Goal: Information Seeking & Learning: Learn about a topic

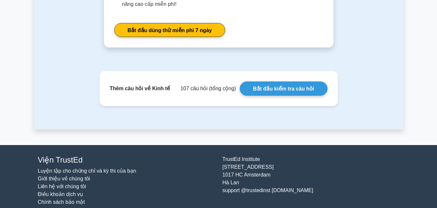
scroll to position [641, 0]
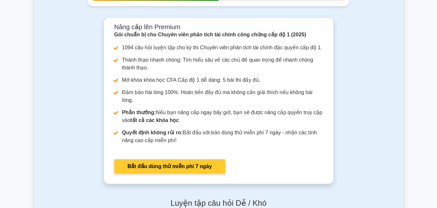
scroll to position [928, 0]
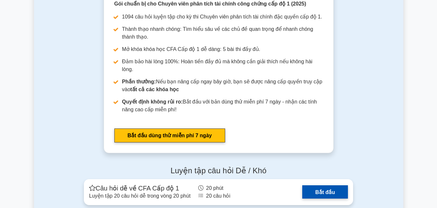
click at [302, 185] on link "Bắt đầu" at bounding box center [325, 191] width 46 height 13
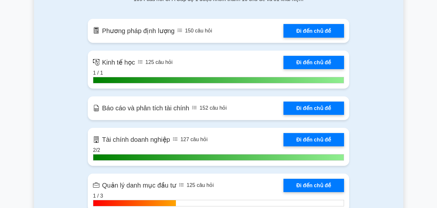
scroll to position [475, 0]
